Goal: Communication & Community: Share content

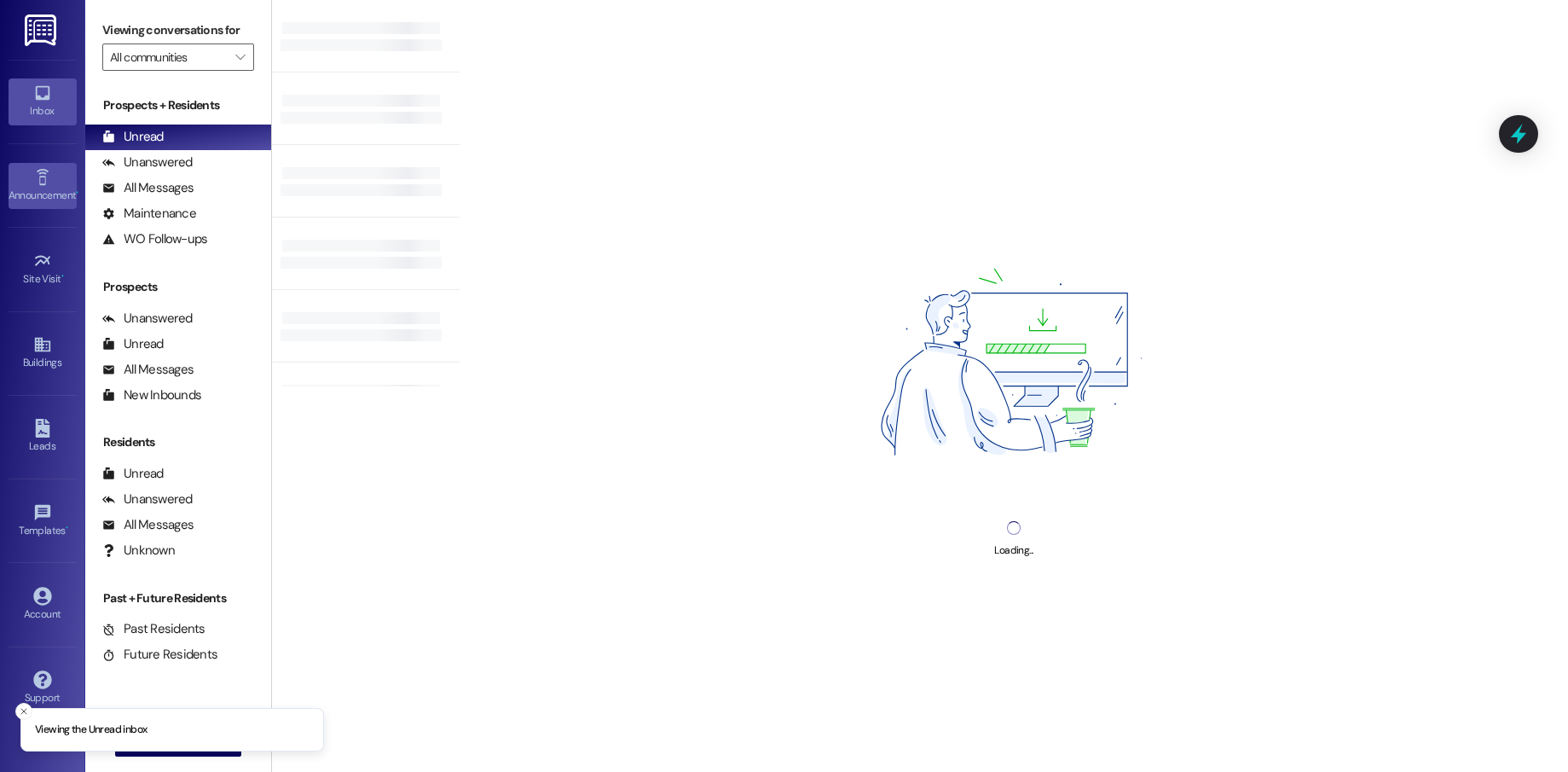
click at [49, 185] on icon at bounding box center [42, 177] width 18 height 18
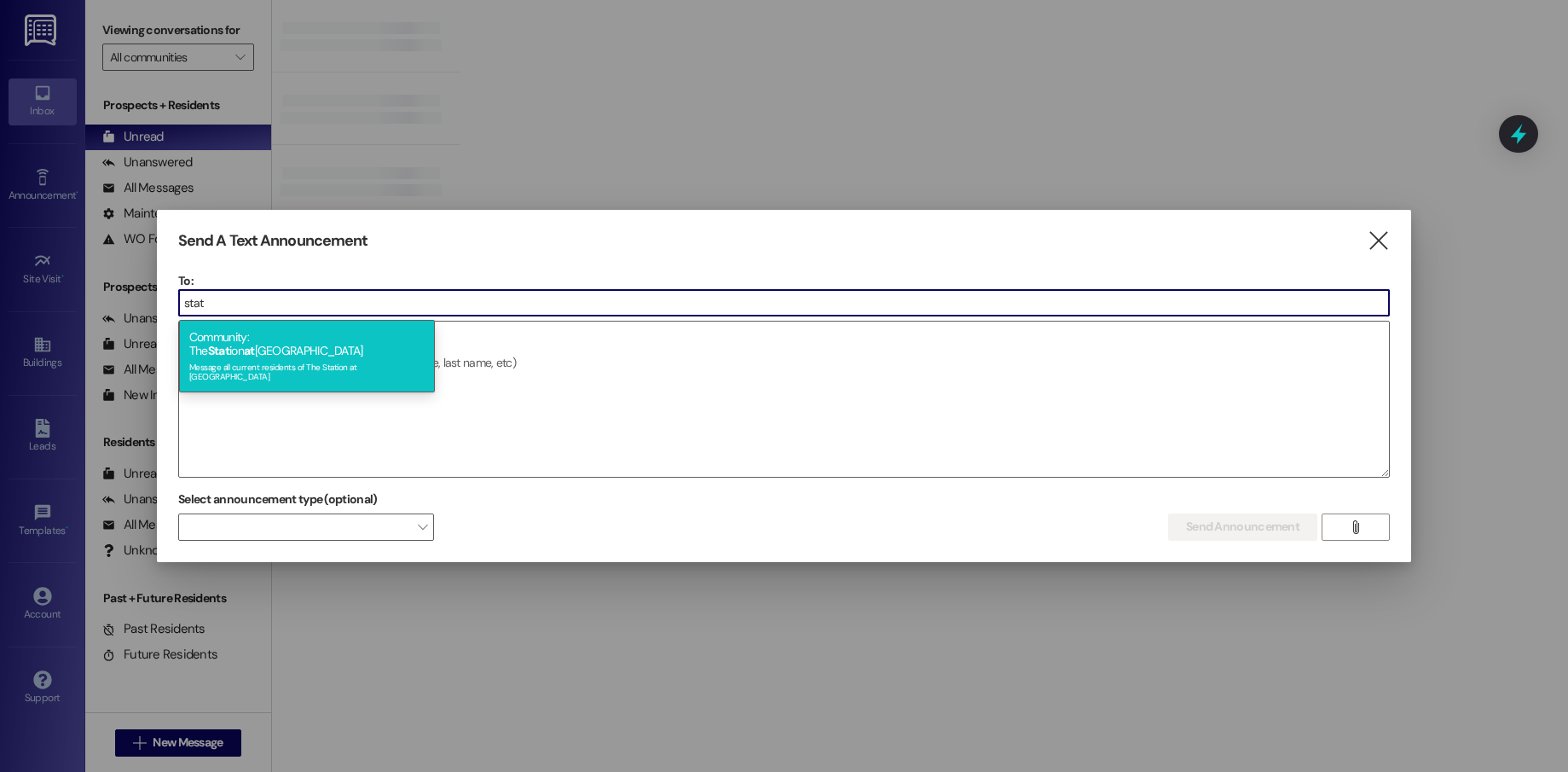
type input "stat"
click at [311, 341] on div "Community: The Stat ion at [GEOGRAPHIC_DATA] Message all current residents of […" at bounding box center [307, 356] width 255 height 72
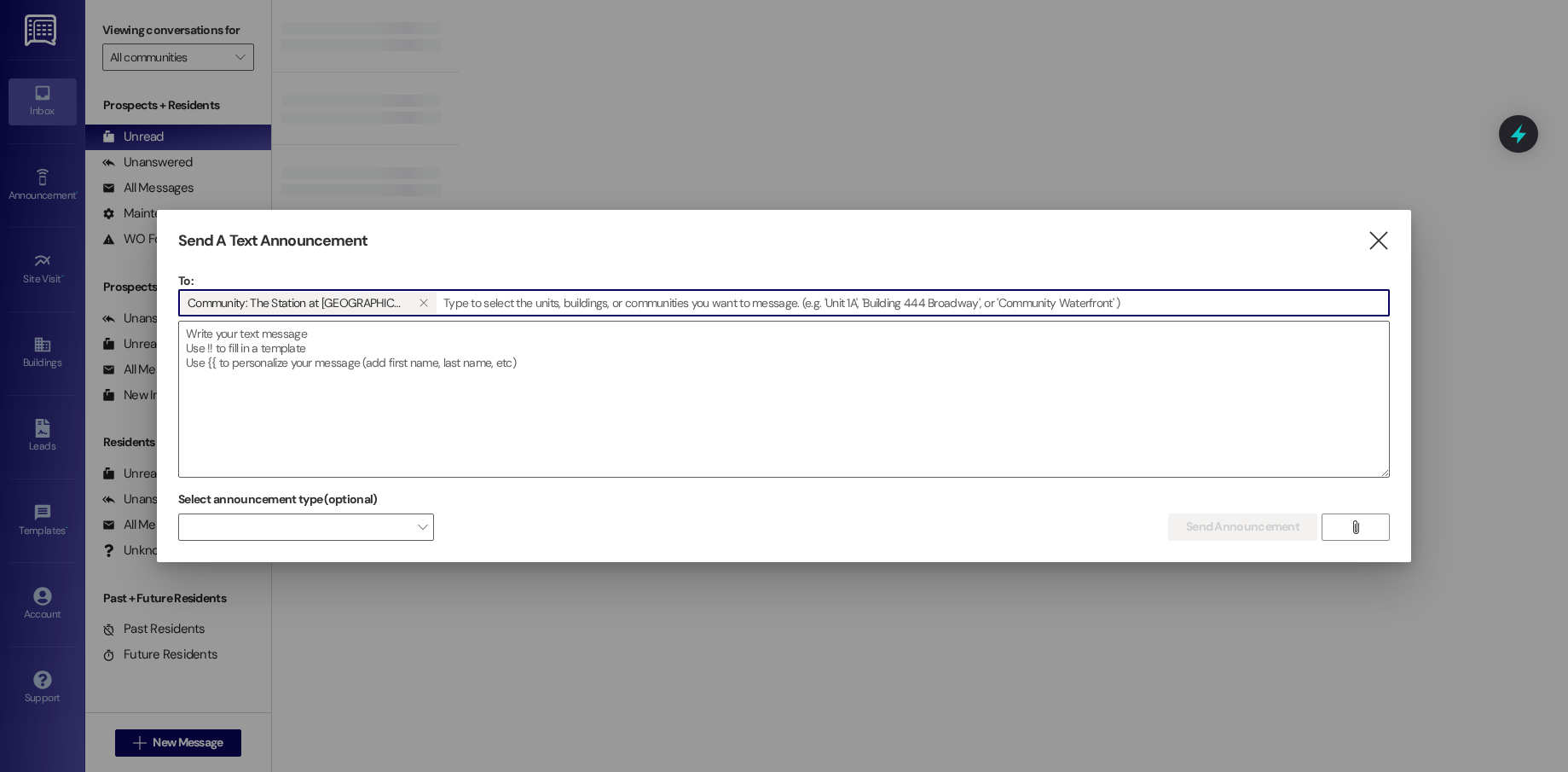
click at [311, 341] on textarea at bounding box center [784, 399] width 1210 height 155
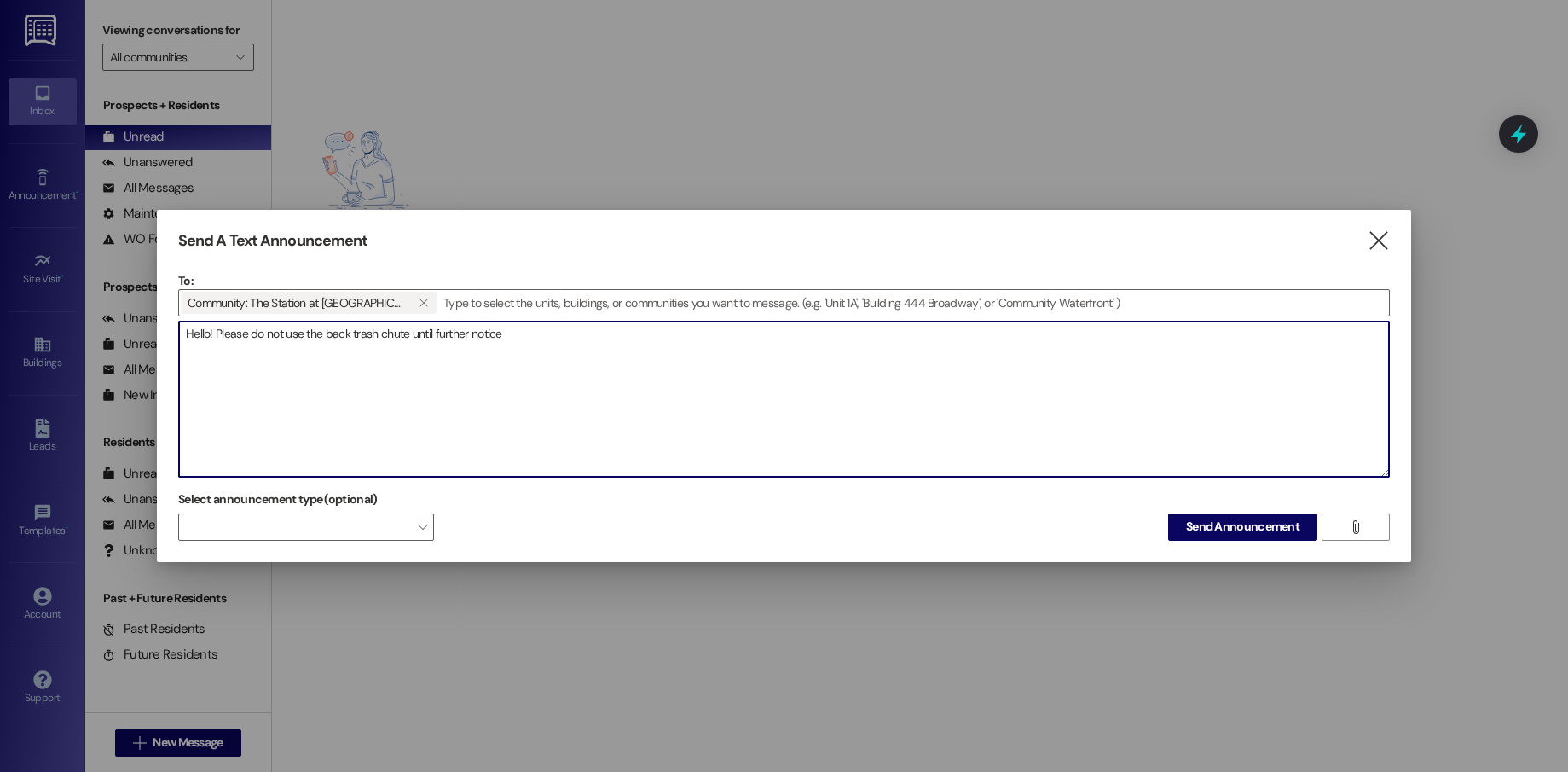
click at [507, 336] on textarea "Hello! Please do not use the back trash chute until further notice" at bounding box center [784, 399] width 1210 height 155
drag, startPoint x: 349, startPoint y: 330, endPoint x: 325, endPoint y: 329, distance: 24.0
click at [325, 329] on textarea "Hello! Please do not use the back trash chute until further notice." at bounding box center [784, 399] width 1210 height 155
click at [370, 331] on textarea "Hello! Please do not use the rear trash chute until further notice." at bounding box center [784, 399] width 1210 height 155
click at [537, 334] on textarea "Hello! Please do not use the rear trash chute that faces the back of the until …" at bounding box center [784, 399] width 1210 height 155
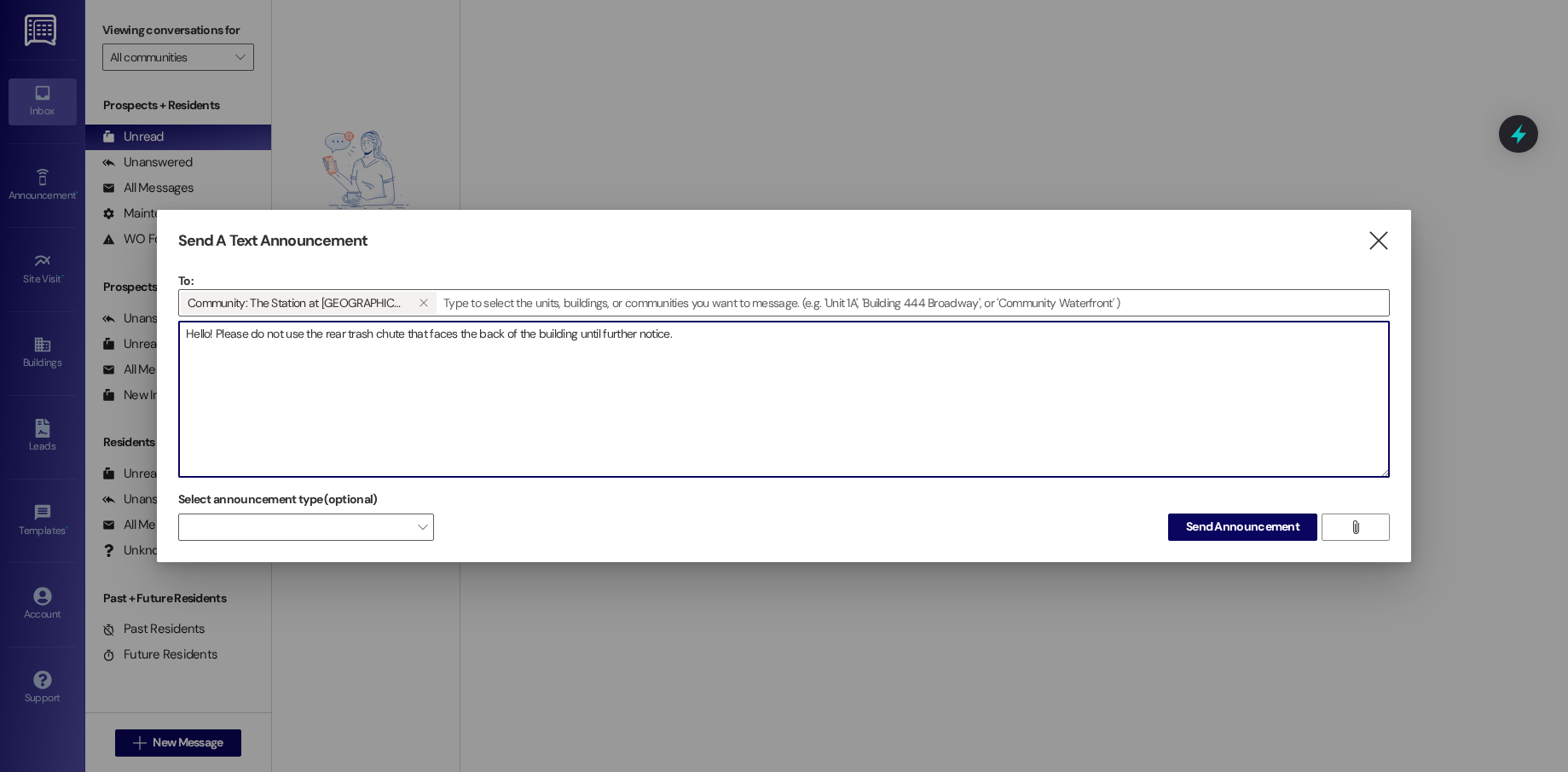
click at [689, 339] on textarea "Hello! Please do not use the rear trash chute that faces the back of the buildi…" at bounding box center [784, 399] width 1210 height 155
type textarea "Hello! Please do not use the rear trash chute that faces the back of the buildi…"
click at [1244, 528] on span "Send Announcement" at bounding box center [1242, 526] width 113 height 18
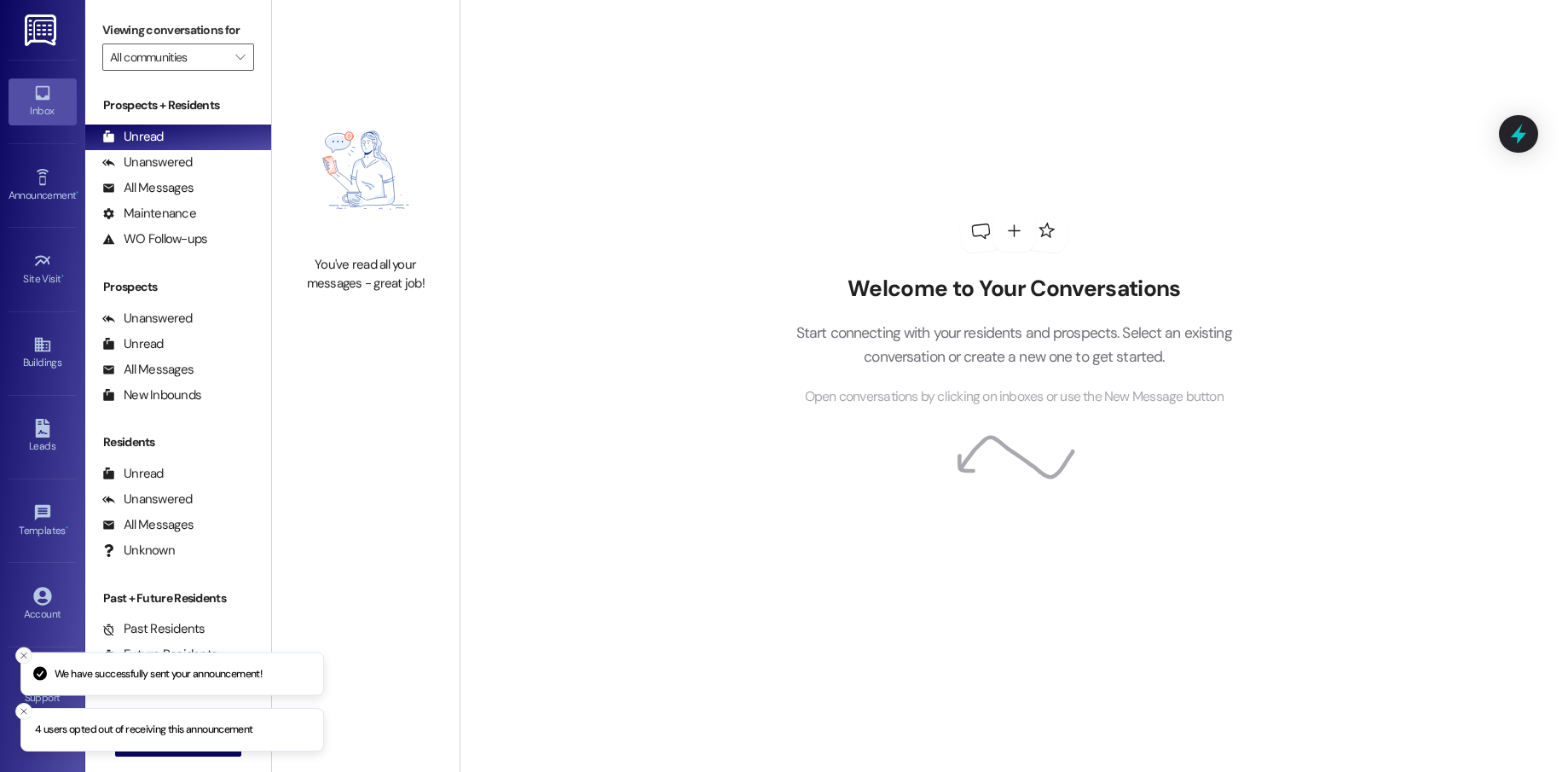
click at [25, 655] on icon "Close toast" at bounding box center [23, 655] width 11 height 11
click at [27, 710] on icon "Close toast" at bounding box center [23, 711] width 11 height 11
